Goal: Task Accomplishment & Management: Complete application form

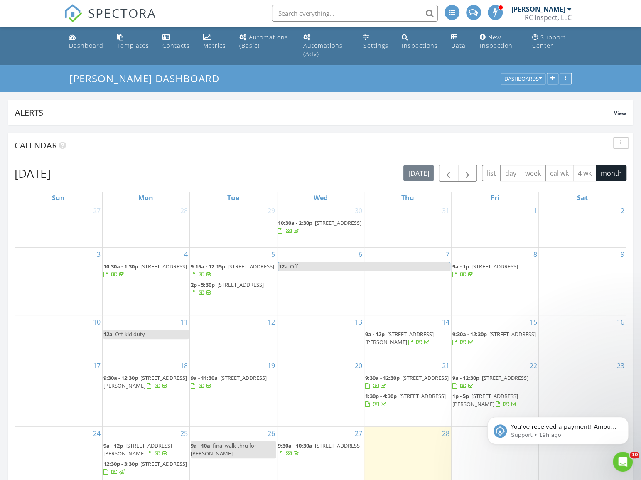
click at [469, 448] on div "29" at bounding box center [494, 459] width 87 height 67
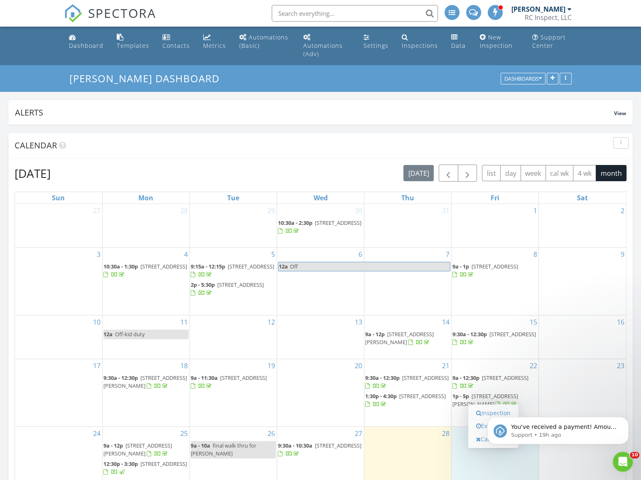
click at [484, 411] on body "You've received a payment! Amount $150.00 Fee $4.43 Net $145.57 Transaction # p…" at bounding box center [557, 427] width 159 height 51
click at [624, 419] on icon "Dismiss notification" at bounding box center [625, 418] width 3 height 3
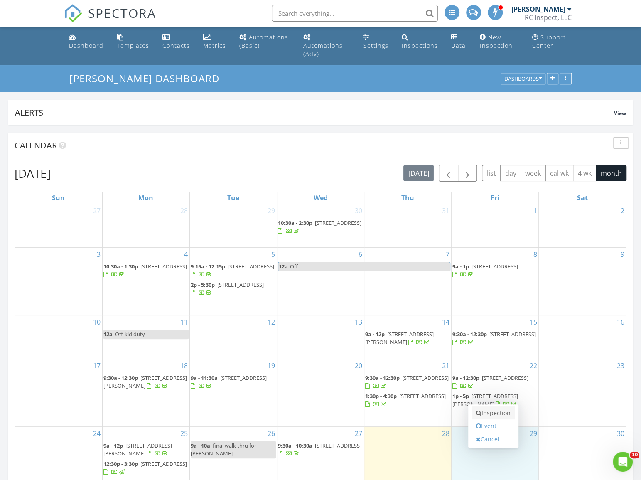
click at [498, 416] on link "Inspection" at bounding box center [493, 412] width 43 height 13
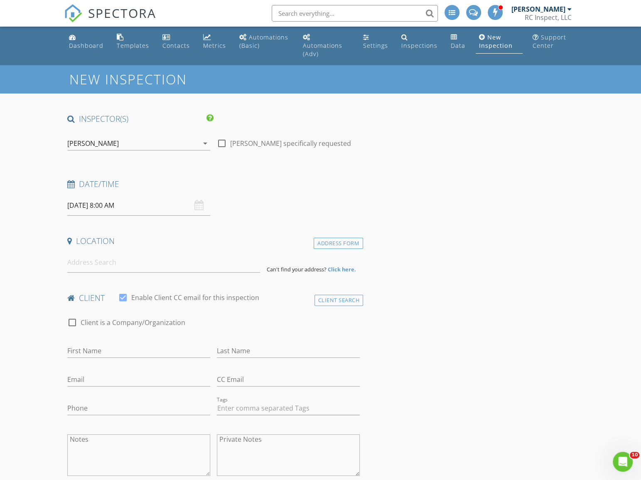
click at [221, 141] on div at bounding box center [222, 143] width 14 height 14
checkbox input "true"
click at [118, 201] on input "08/29/2025 8:00 AM" at bounding box center [138, 205] width 143 height 20
type input "09"
type input "08/29/2025 9:00 AM"
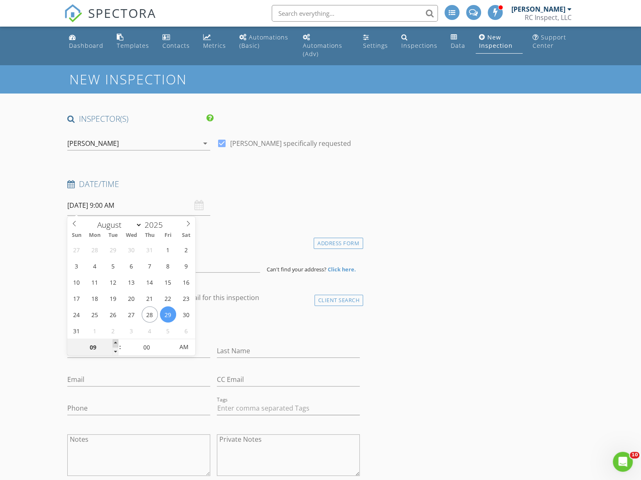
click at [114, 342] on span at bounding box center [116, 343] width 6 height 8
type input "10"
type input "08/29/2025 10:00 AM"
click at [114, 342] on span at bounding box center [116, 343] width 6 height 8
type input "09"
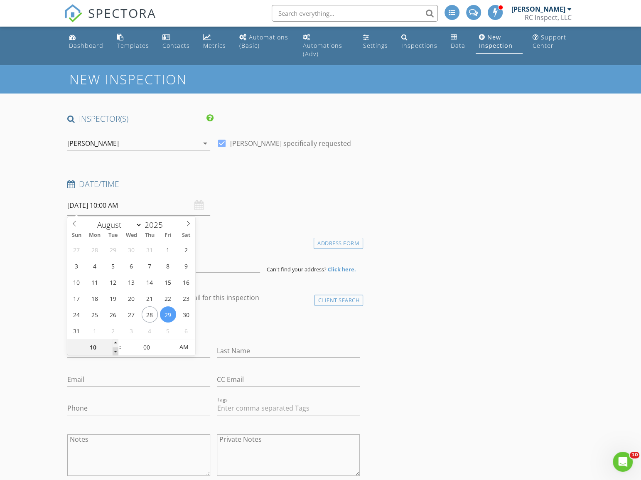
type input "08/29/2025 9:00 AM"
click at [116, 350] on span at bounding box center [116, 351] width 6 height 8
type input "05"
type input "08/29/2025 9:05 AM"
click at [171, 341] on span at bounding box center [170, 343] width 6 height 8
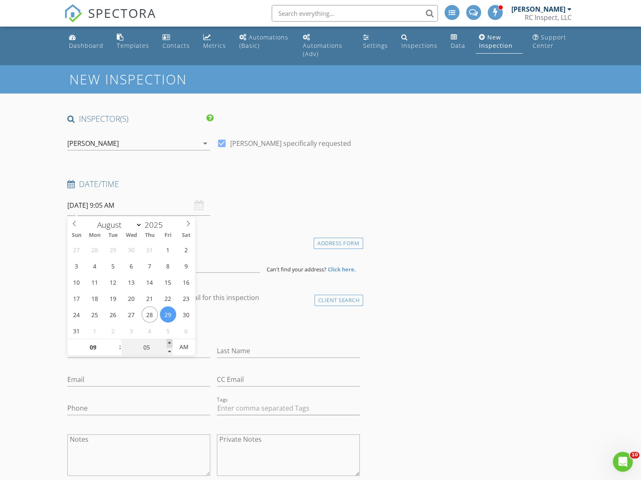
type input "10"
type input "08/29/2025 9:10 AM"
click at [171, 341] on span at bounding box center [170, 343] width 6 height 8
type input "15"
type input "08/29/2025 9:15 AM"
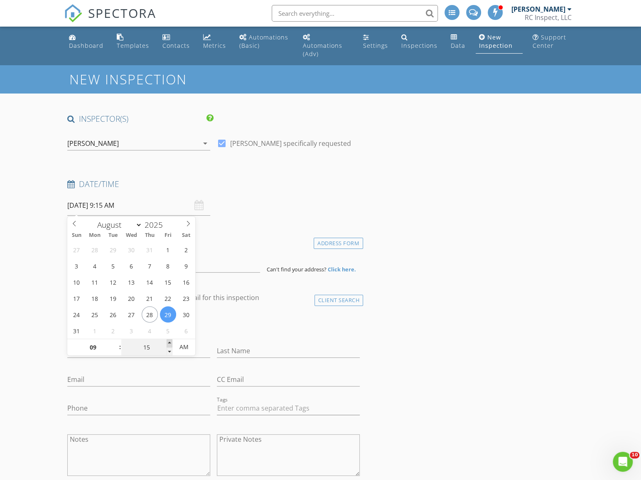
click at [171, 341] on span at bounding box center [170, 343] width 6 height 8
type input "20"
type input "08/29/2025 9:20 AM"
click at [171, 341] on span at bounding box center [170, 343] width 6 height 8
type input "25"
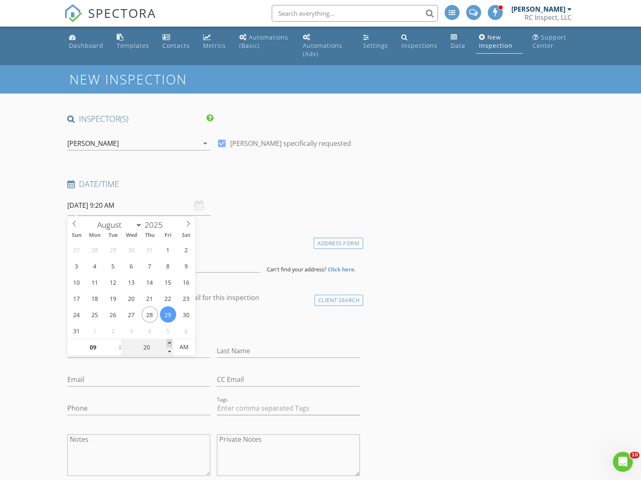
type input "08/29/2025 9:25 AM"
click at [171, 341] on span at bounding box center [170, 343] width 6 height 8
type input "30"
type input "08/29/2025 9:30 AM"
click at [171, 341] on span at bounding box center [170, 343] width 6 height 8
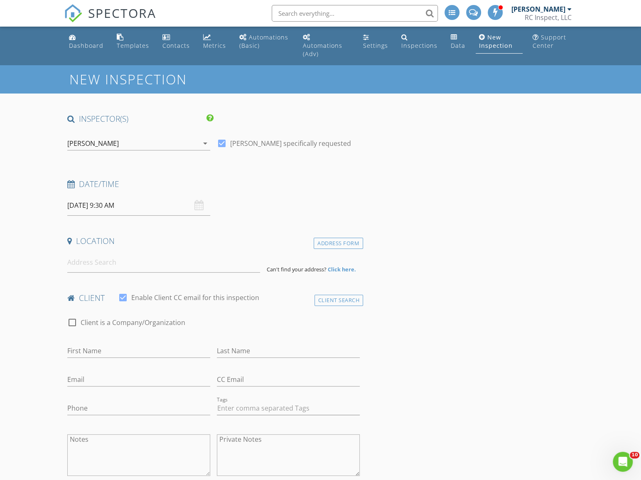
click at [91, 266] on input at bounding box center [163, 262] width 193 height 20
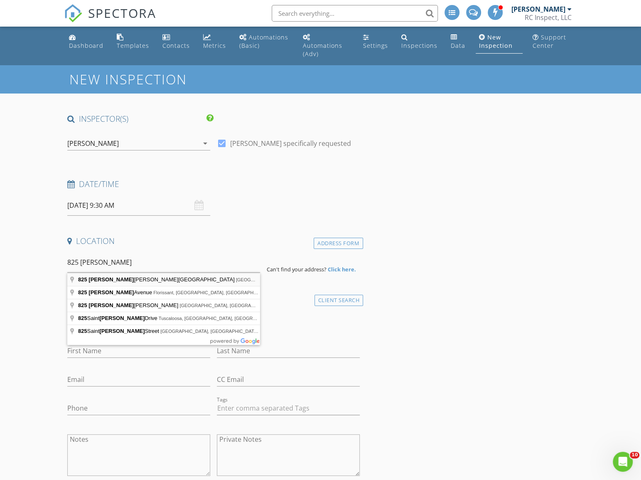
type input "825 Paul Quinn Street, Houston, TX, USA"
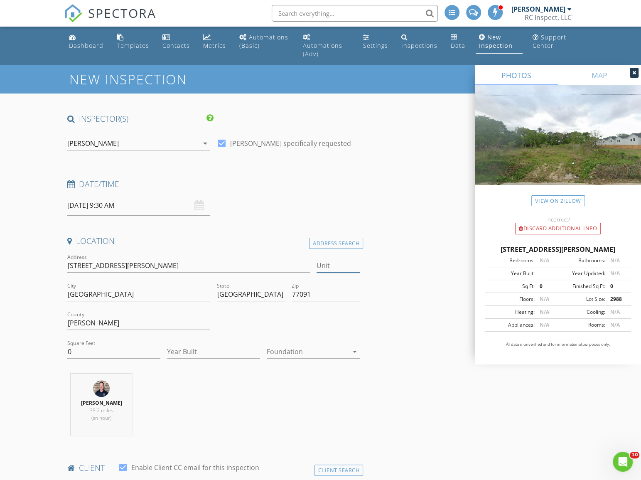
click at [333, 266] on input "Unit" at bounding box center [337, 266] width 43 height 14
type input "d"
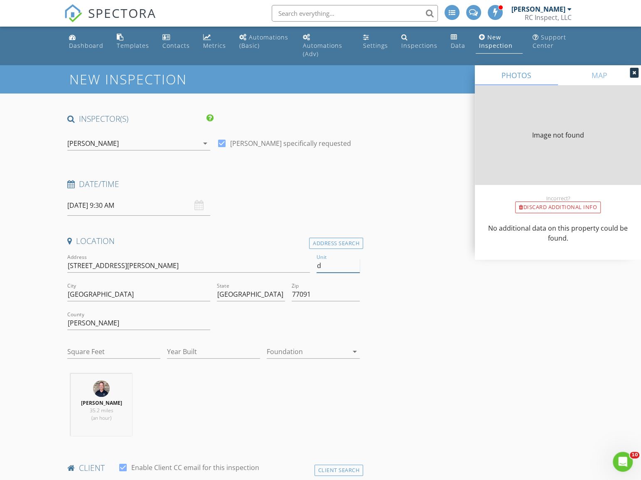
type input "0"
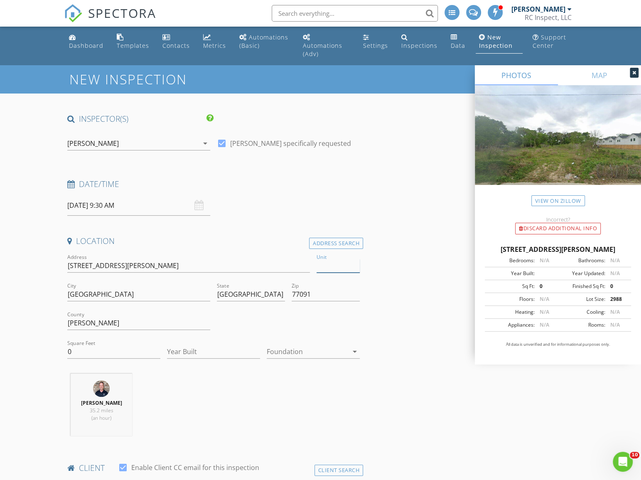
type input "D"
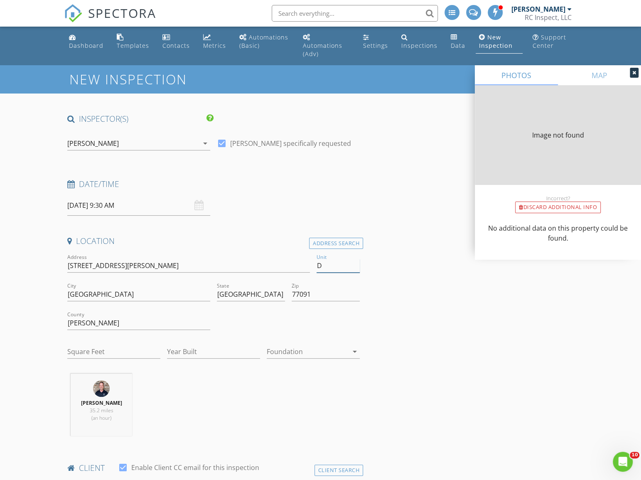
type input "0"
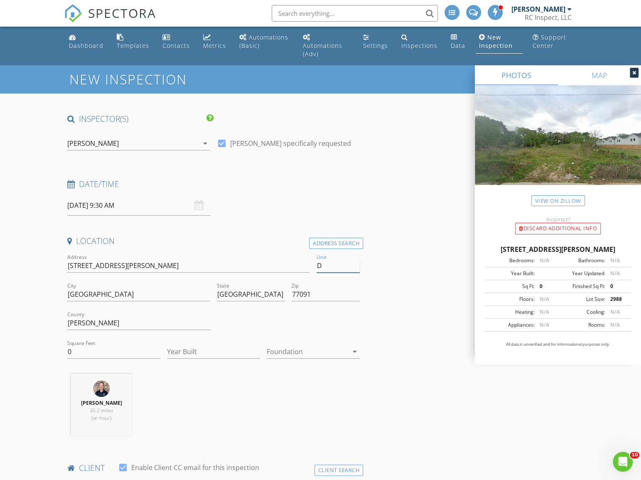
type input "D"
click at [107, 353] on input "0" at bounding box center [113, 352] width 93 height 14
type input "1620"
click at [193, 350] on input "Year Built" at bounding box center [213, 352] width 93 height 14
type input "2025"
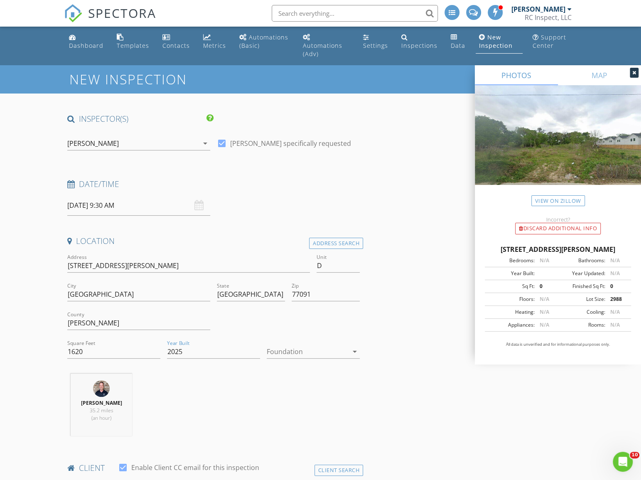
click at [279, 351] on div at bounding box center [307, 351] width 81 height 13
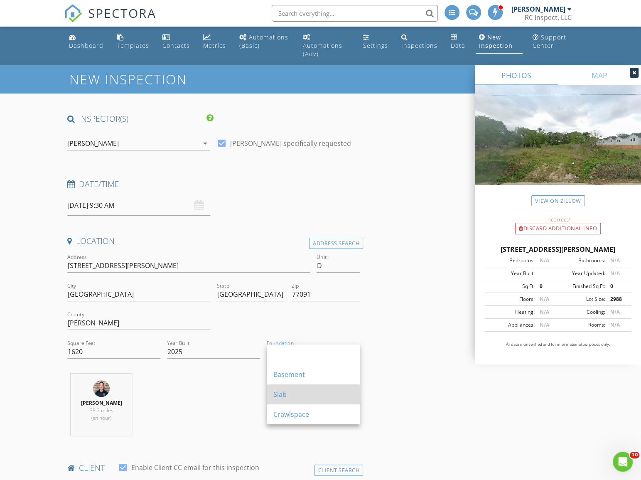
click at [280, 394] on div "Slab" at bounding box center [313, 394] width 80 height 10
click at [212, 403] on div "Ryan Menz 35.2 miles (an hour)" at bounding box center [213, 407] width 299 height 69
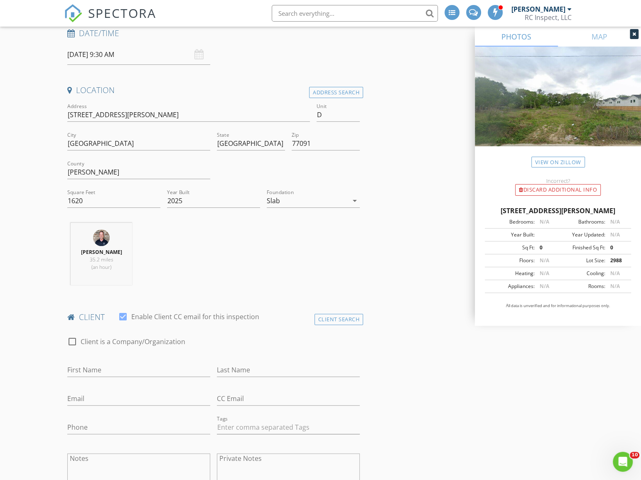
scroll to position [189, 0]
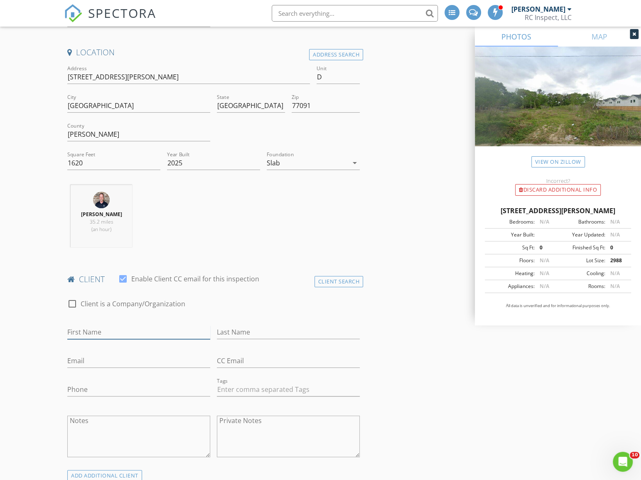
click at [98, 328] on input "First Name" at bounding box center [138, 332] width 143 height 14
click at [326, 282] on div "Client Search" at bounding box center [338, 281] width 49 height 11
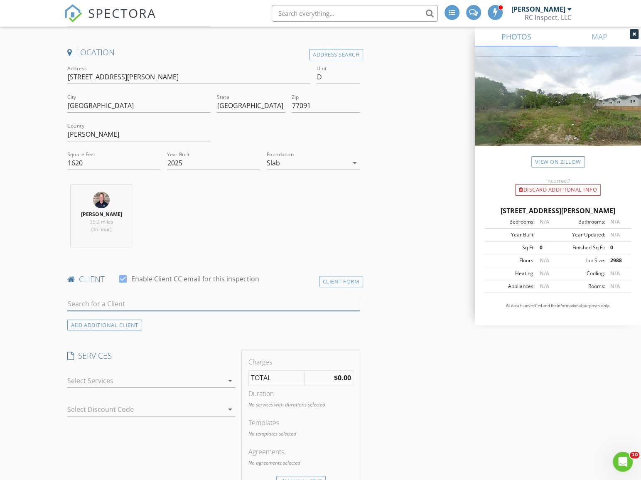
click at [95, 303] on input "text" at bounding box center [213, 304] width 292 height 14
type input "d"
type input "C"
click at [324, 282] on div "Client Form" at bounding box center [341, 281] width 44 height 11
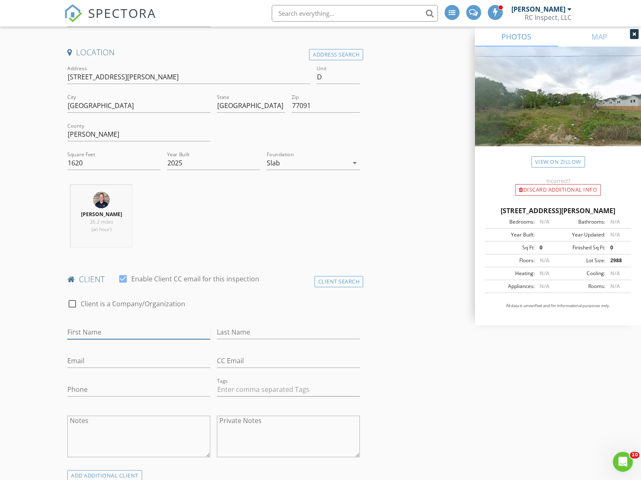
click at [104, 333] on input "First Name" at bounding box center [138, 332] width 143 height 14
type input "Devin"
type input "Claiborne"
click at [84, 361] on input "Email" at bounding box center [138, 361] width 143 height 14
type input "itguys2514@gmail.com"
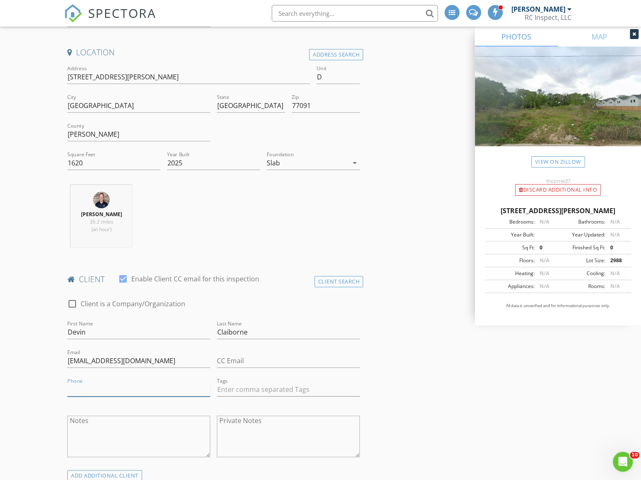
click at [84, 382] on input "Phone" at bounding box center [138, 389] width 143 height 14
type input "757-771-6285"
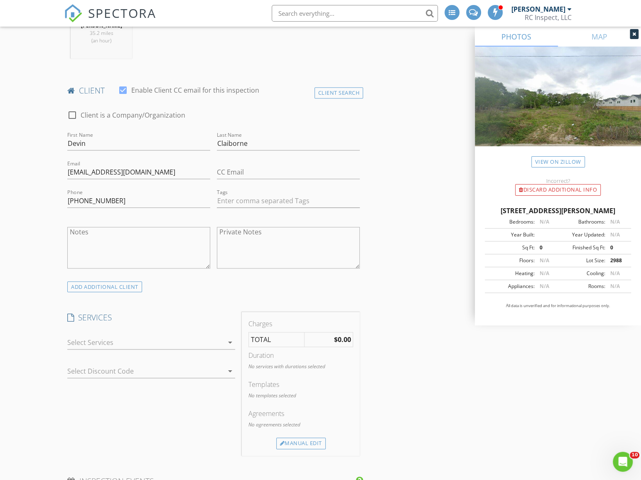
scroll to position [377, 0]
click at [144, 337] on div at bounding box center [145, 341] width 156 height 13
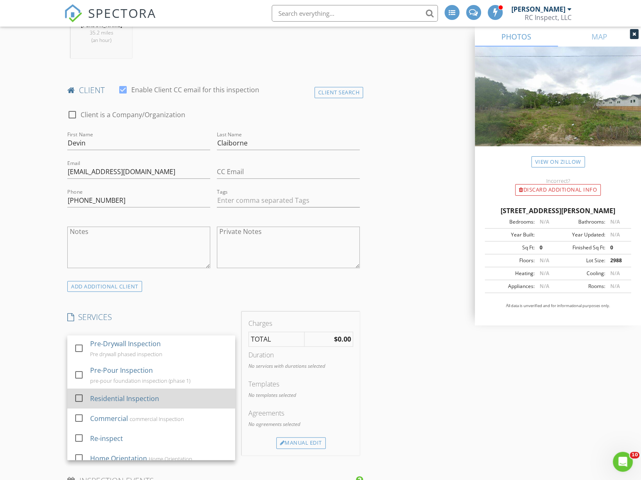
click at [111, 396] on div "Residential Inspection" at bounding box center [124, 398] width 69 height 10
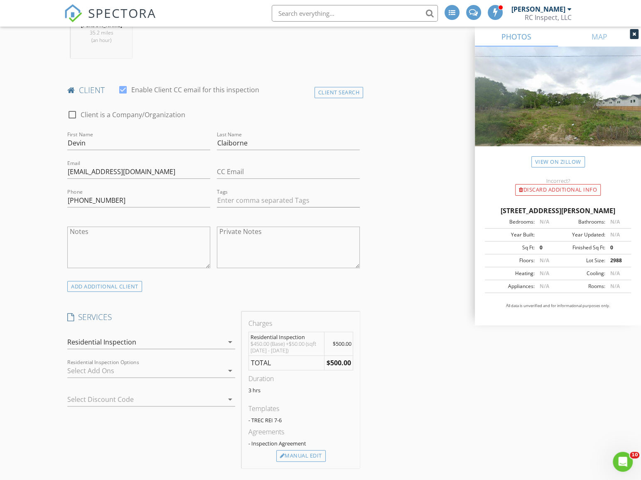
click at [90, 398] on div at bounding box center [139, 398] width 144 height 13
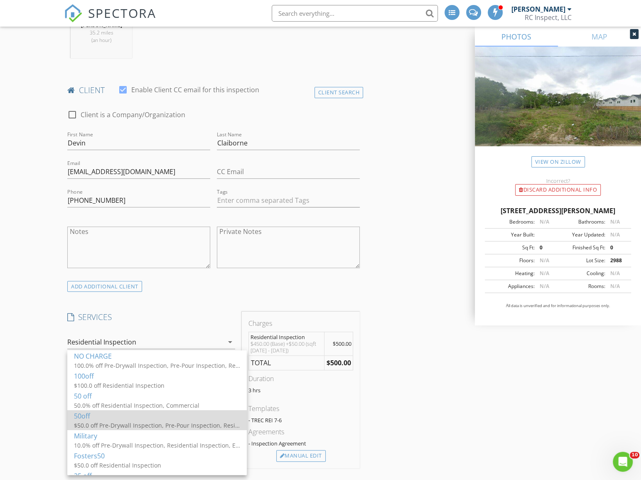
click at [100, 421] on div "$50.0 off Pre-Drywall Inspection, Pre-Pour Inspection, Residential Inspection, …" at bounding box center [157, 425] width 166 height 9
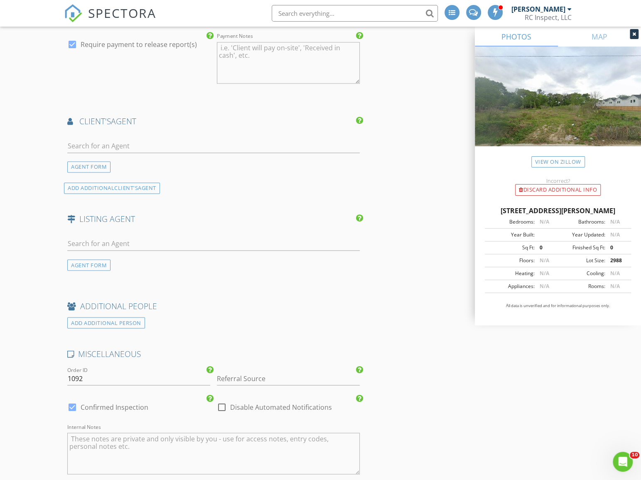
scroll to position [981, 0]
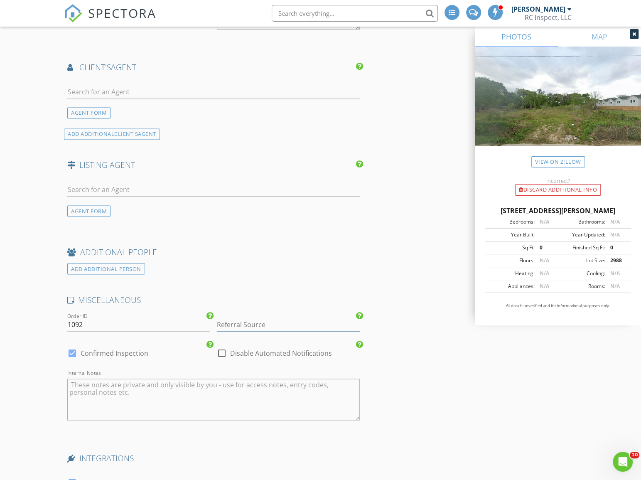
click at [245, 324] on input "Referral Source" at bounding box center [288, 324] width 143 height 14
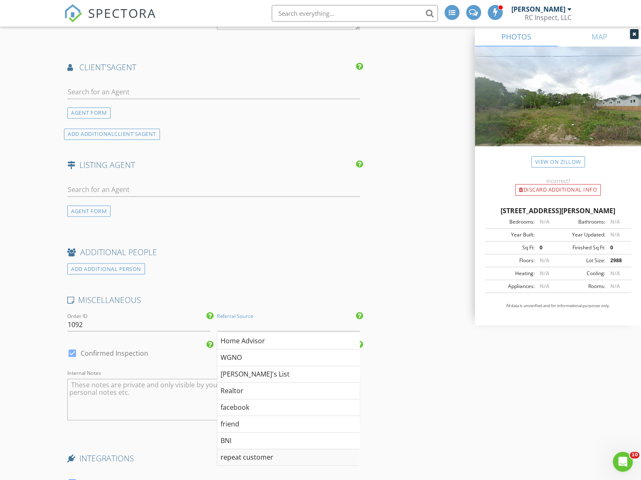
click at [251, 459] on div "repeat customer" at bounding box center [288, 456] width 142 height 17
type input "repeat customer"
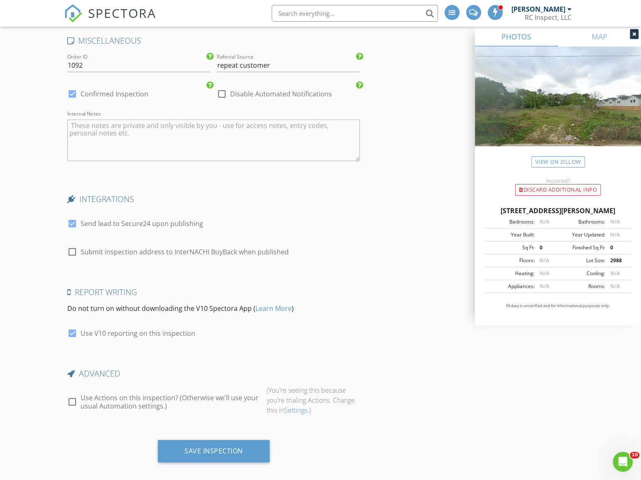
scroll to position [1247, 0]
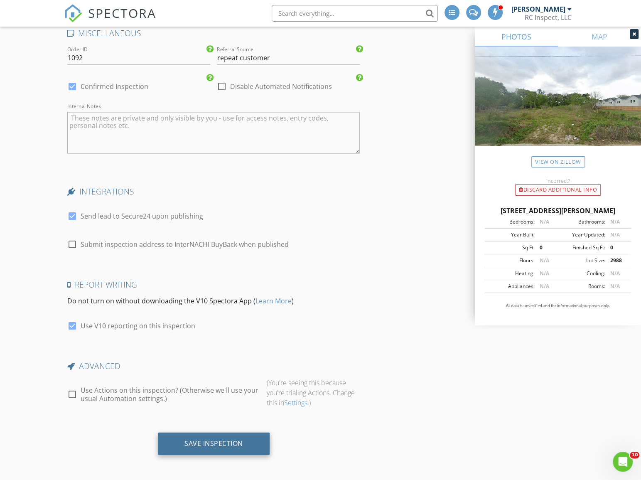
click at [255, 436] on div "Save Inspection" at bounding box center [214, 443] width 112 height 22
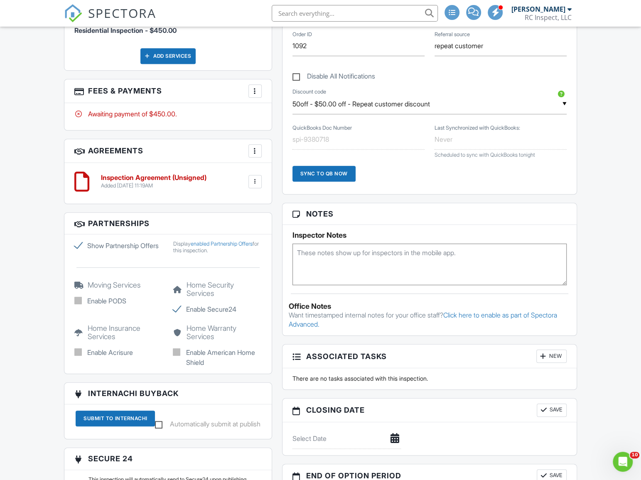
scroll to position [423, 0]
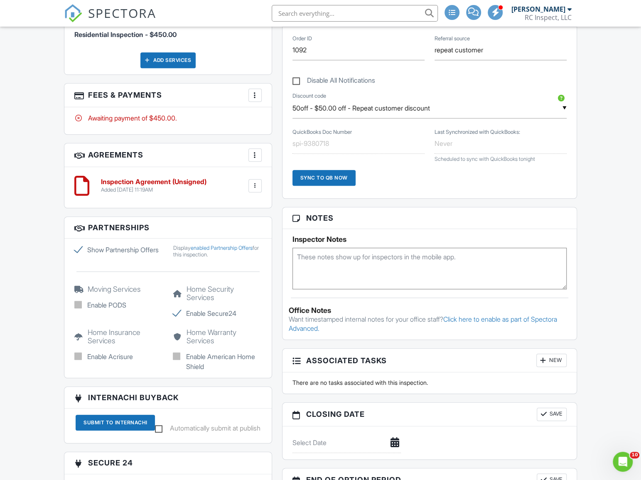
click at [328, 266] on textarea at bounding box center [429, 268] width 274 height 42
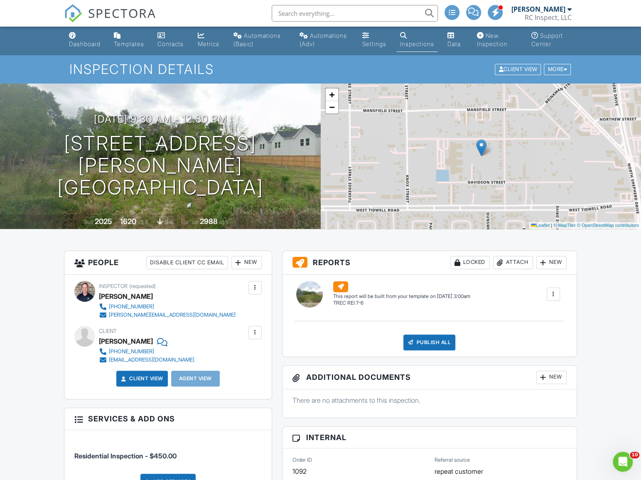
scroll to position [0, 0]
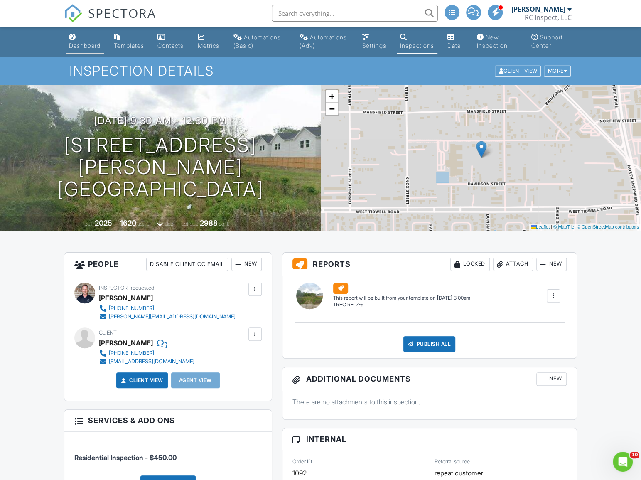
type textarea "Lock box on front gate code# 3619 Front door code# 2456 vacant- new construction"
click at [91, 42] on div "Dashboard" at bounding box center [85, 45] width 32 height 7
